Goal: Information Seeking & Learning: Check status

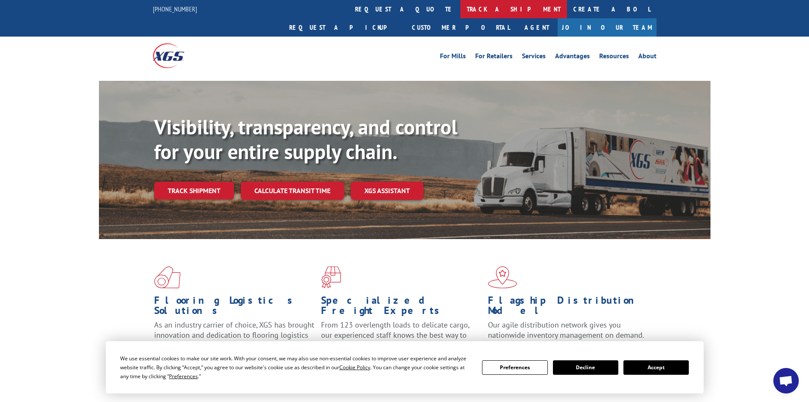
click at [461, 4] on link "track a shipment" at bounding box center [514, 9] width 107 height 18
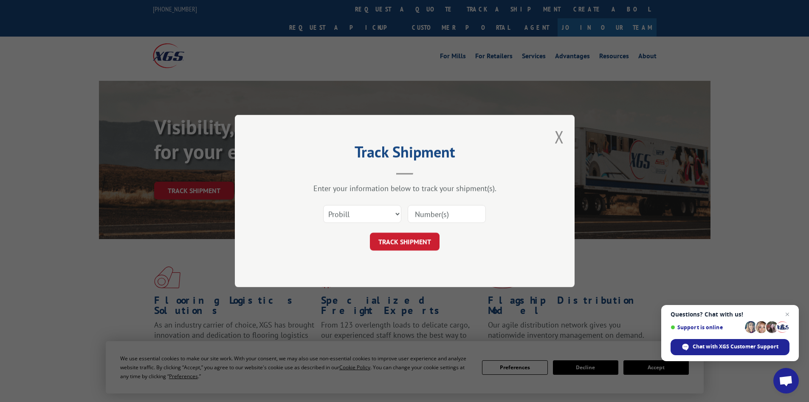
click at [444, 216] on input at bounding box center [447, 214] width 78 height 18
type input "15986044"
click at [417, 242] on button "TRACK SHIPMENT" at bounding box center [405, 241] width 70 height 18
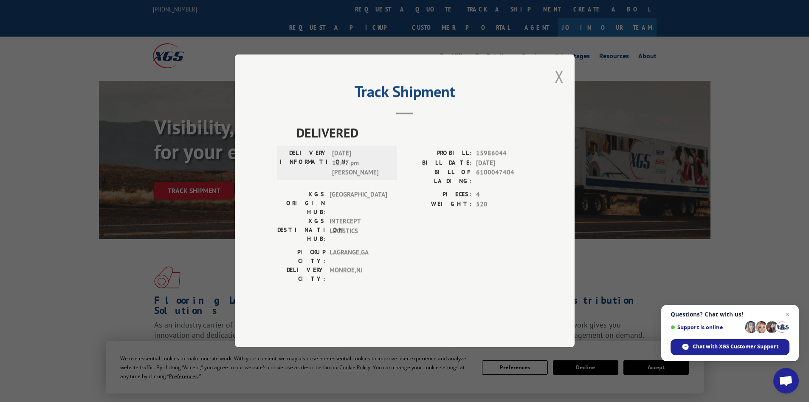
click at [560, 88] on button "Close modal" at bounding box center [559, 76] width 9 height 23
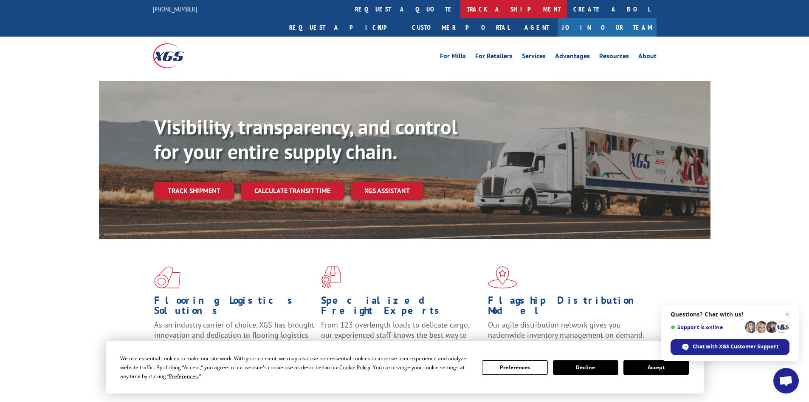
click at [461, 12] on link "track a shipment" at bounding box center [514, 9] width 107 height 18
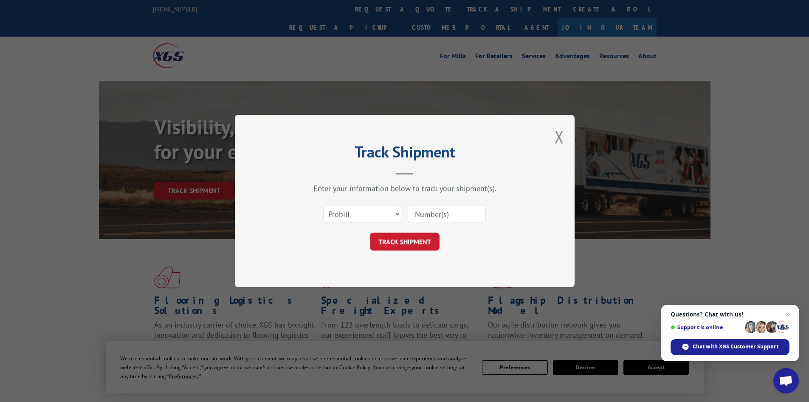
click at [470, 212] on input at bounding box center [447, 214] width 78 height 18
type input "15987055"
click button "TRACK SHIPMENT" at bounding box center [405, 241] width 70 height 18
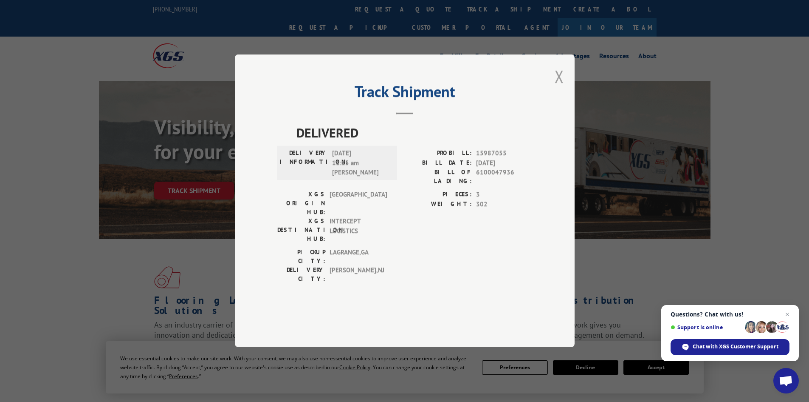
click at [555, 88] on button "Close modal" at bounding box center [559, 76] width 9 height 23
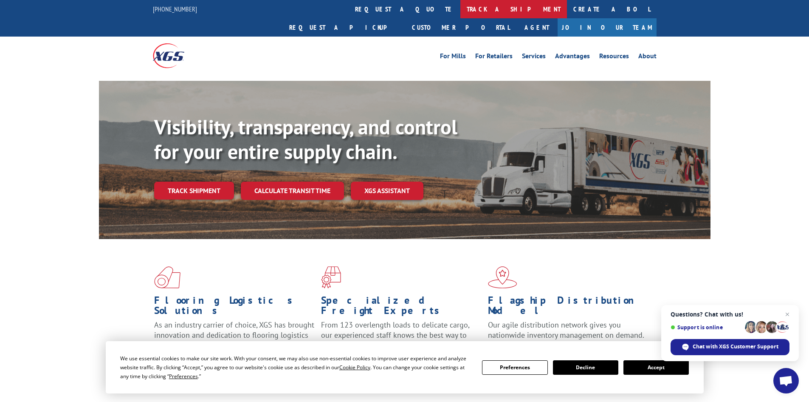
click at [461, 10] on link "track a shipment" at bounding box center [514, 9] width 107 height 18
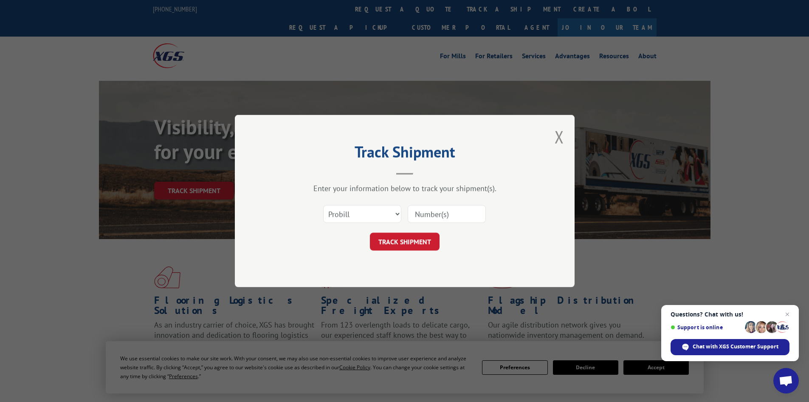
click at [443, 207] on input at bounding box center [447, 214] width 78 height 18
type input "15987269"
click at [408, 238] on button "TRACK SHIPMENT" at bounding box center [405, 241] width 70 height 18
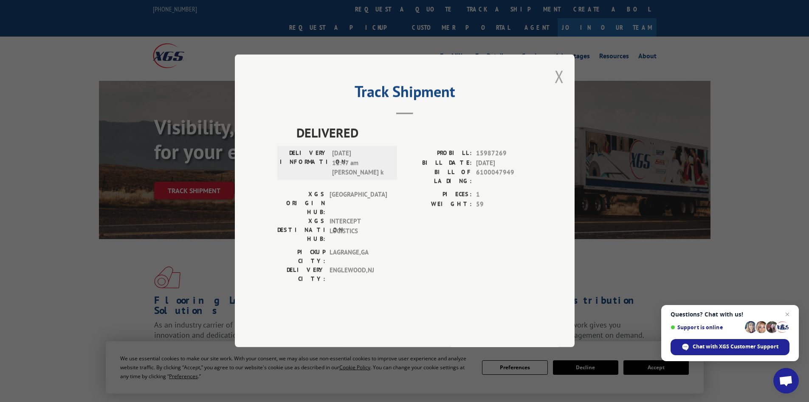
click at [562, 88] on button "Close modal" at bounding box center [559, 76] width 9 height 23
